Goal: Use online tool/utility: Use online tool/utility

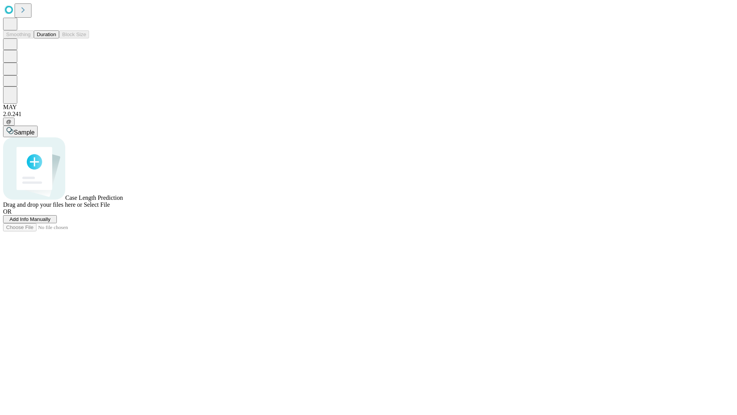
click at [56, 38] on button "Duration" at bounding box center [46, 34] width 25 height 8
click at [51, 222] on span "Add Info Manually" at bounding box center [30, 219] width 41 height 6
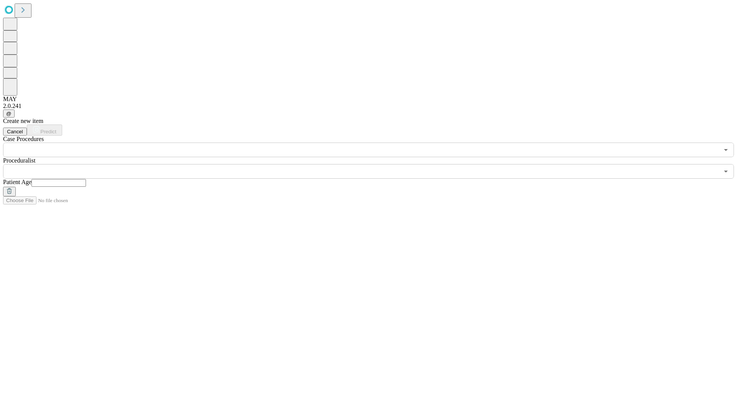
click at [86, 179] on input "text" at bounding box center [58, 183] width 55 height 8
type input "*"
click at [374, 164] on input "text" at bounding box center [361, 171] width 716 height 15
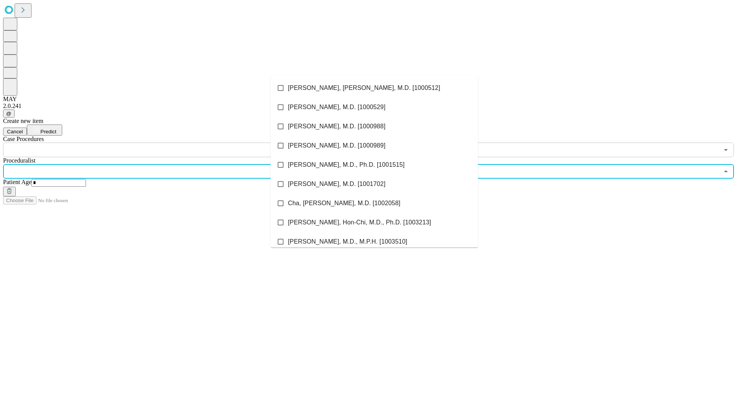
click at [374, 88] on li "[PERSON_NAME], [PERSON_NAME], M.D. [1000512]" at bounding box center [374, 87] width 207 height 19
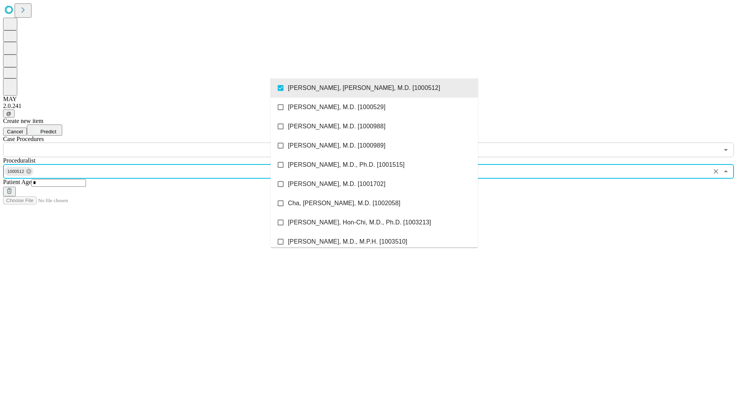
click at [161, 142] on input "text" at bounding box center [361, 149] width 716 height 15
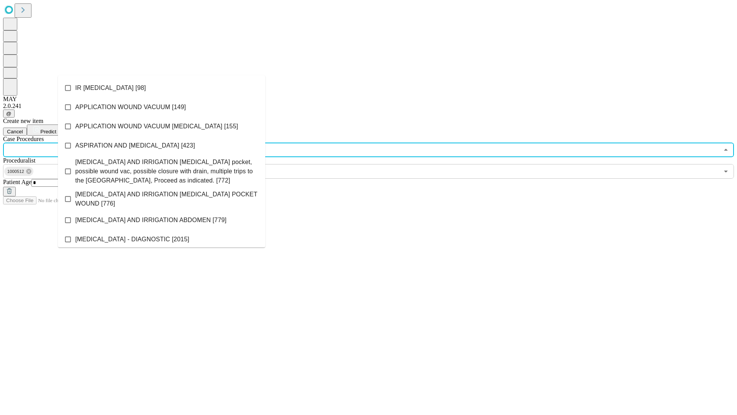
click at [162, 88] on li "IR [MEDICAL_DATA] [98]" at bounding box center [161, 87] width 207 height 19
click at [56, 129] on span "Predict" at bounding box center [48, 132] width 16 height 6
